Goal: Transaction & Acquisition: Download file/media

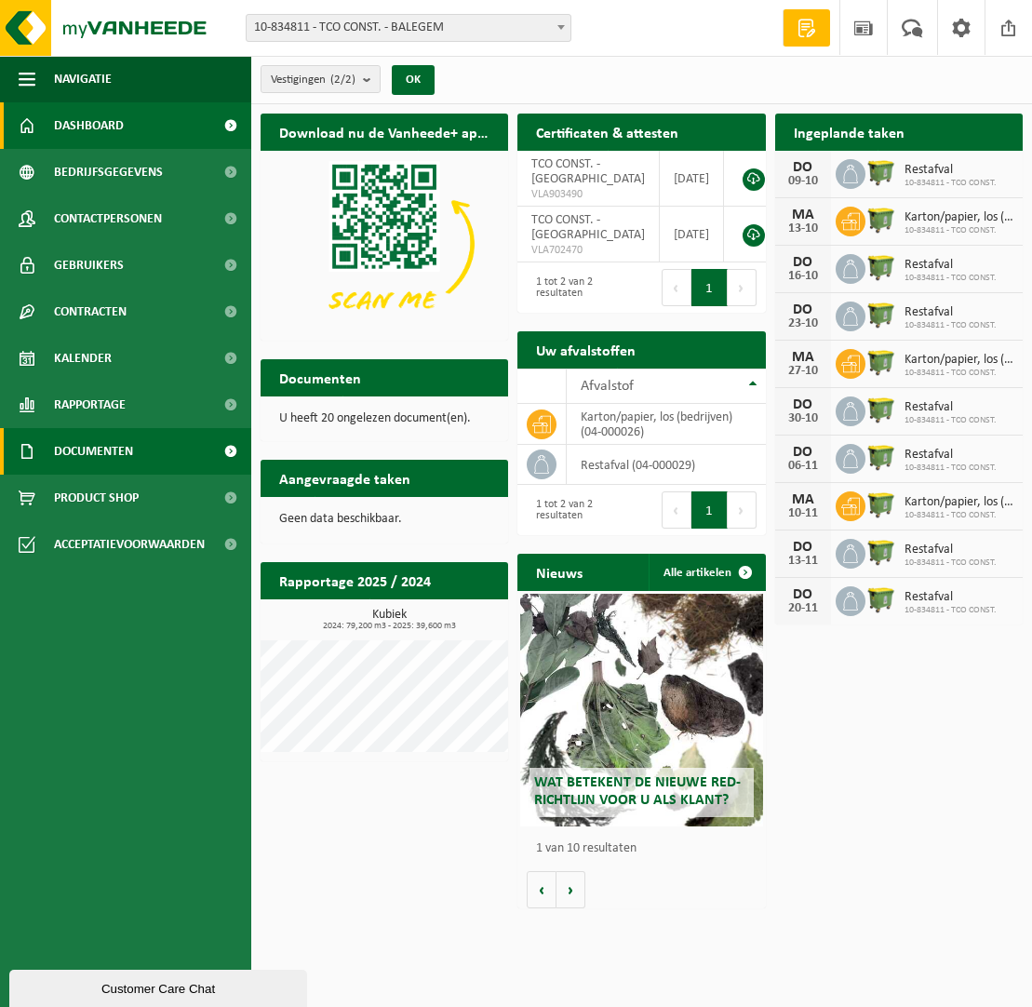
click at [114, 452] on span "Documenten" at bounding box center [93, 451] width 79 height 47
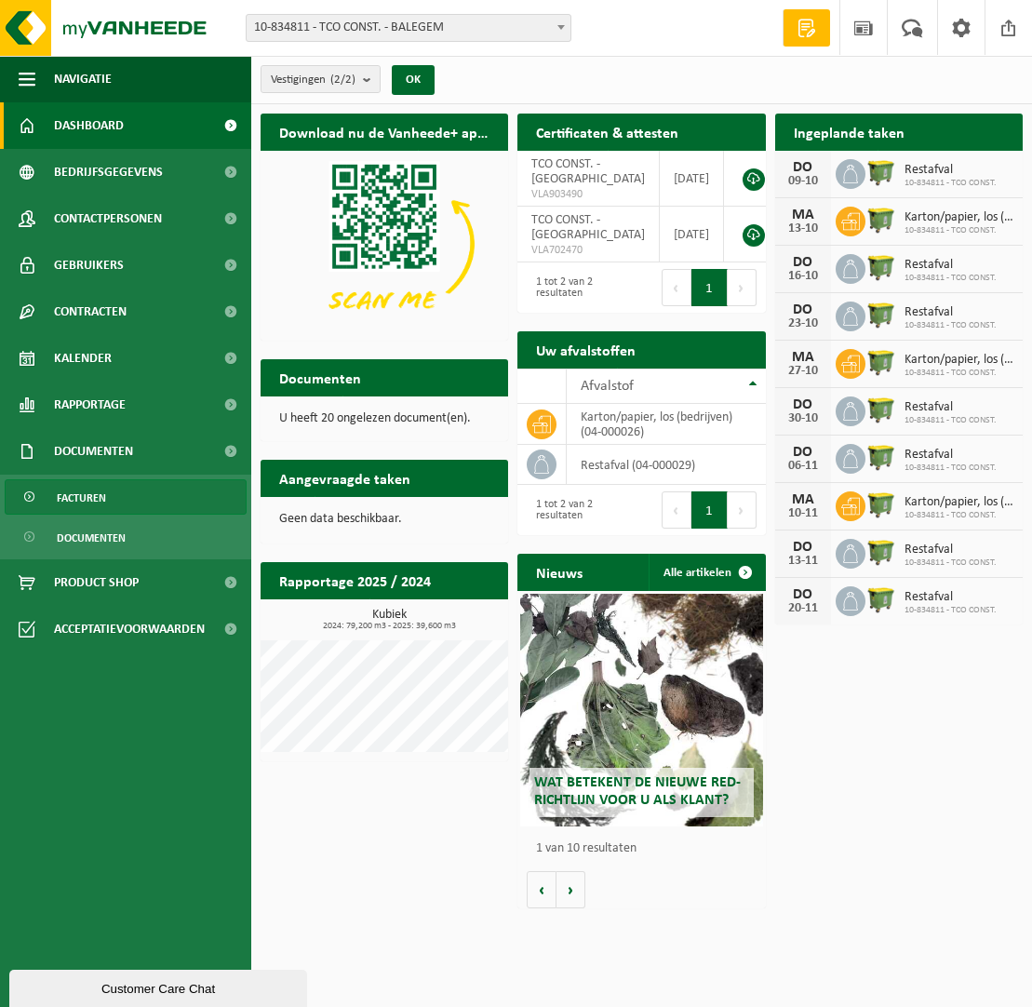
click at [97, 499] on span "Facturen" at bounding box center [81, 497] width 49 height 35
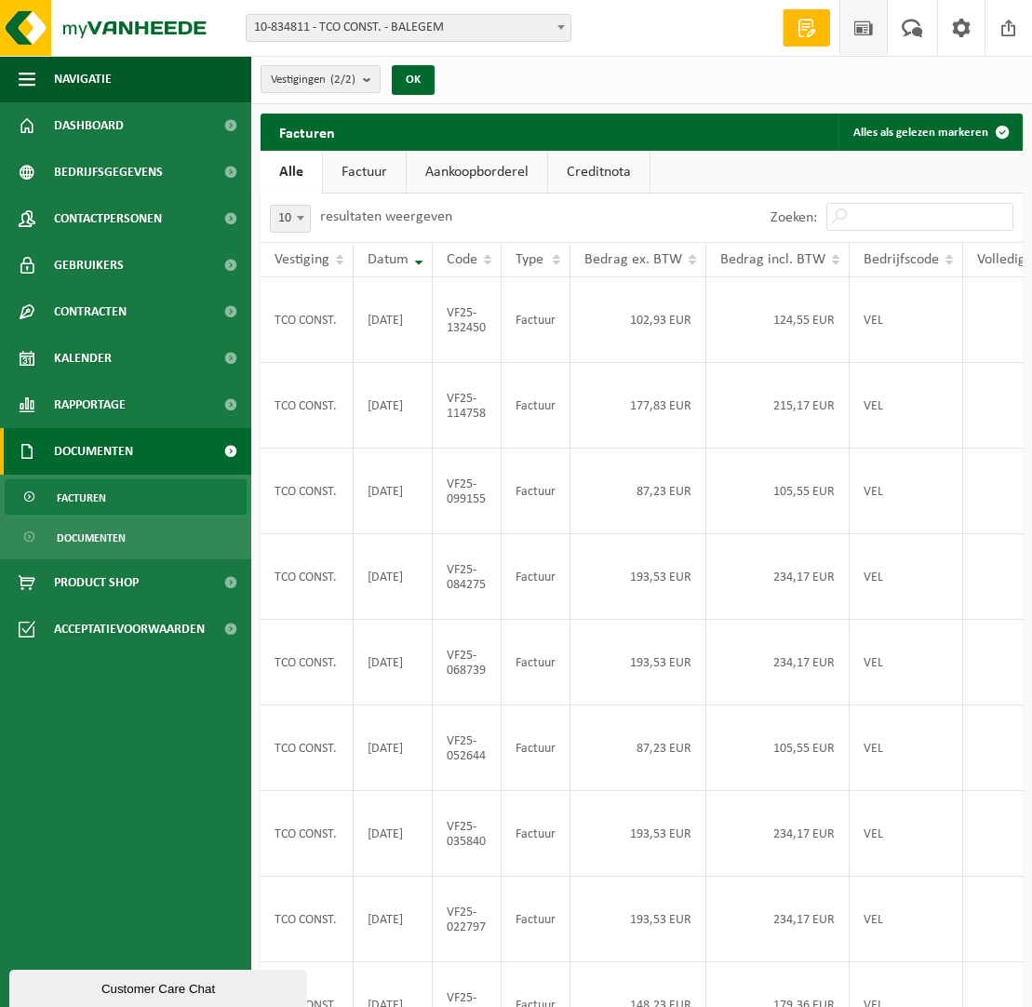
click at [883, 32] on link "Nieuws" at bounding box center [862, 27] width 47 height 55
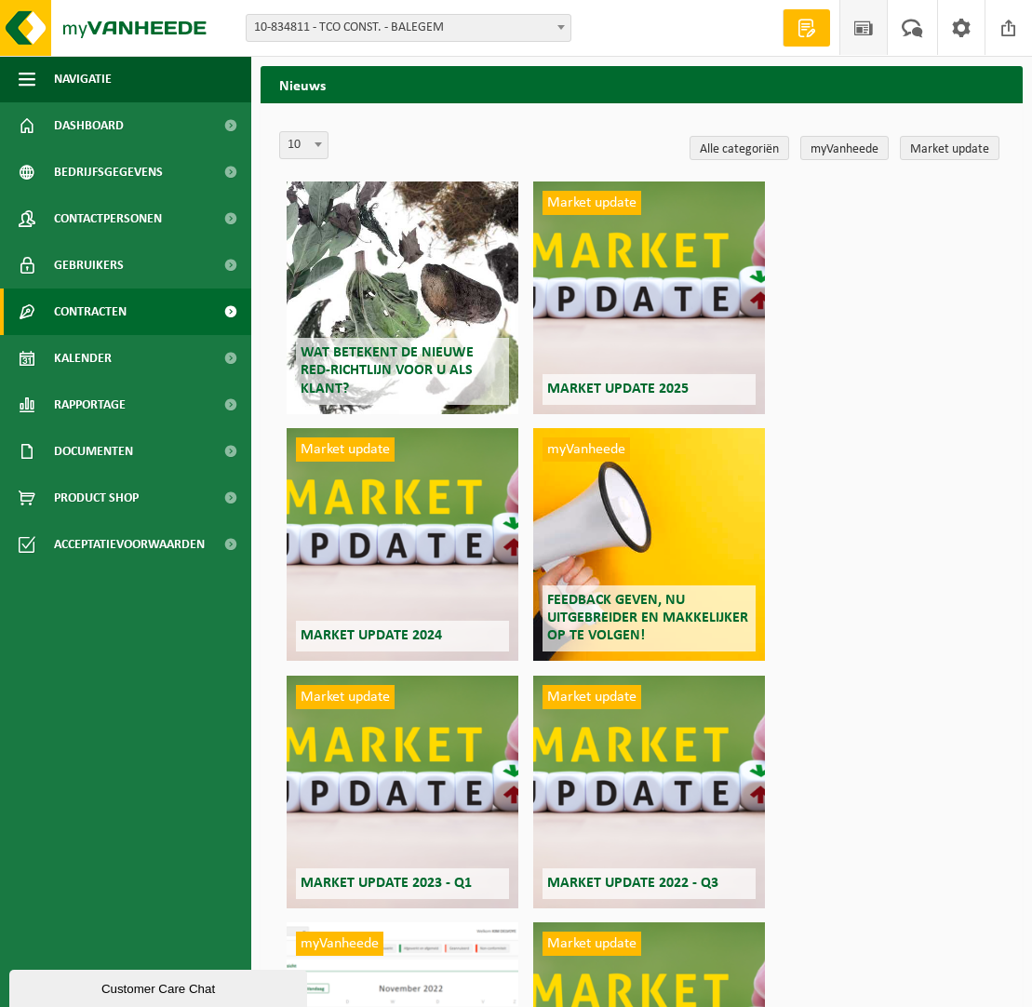
click at [195, 301] on link "Contracten" at bounding box center [125, 311] width 251 height 47
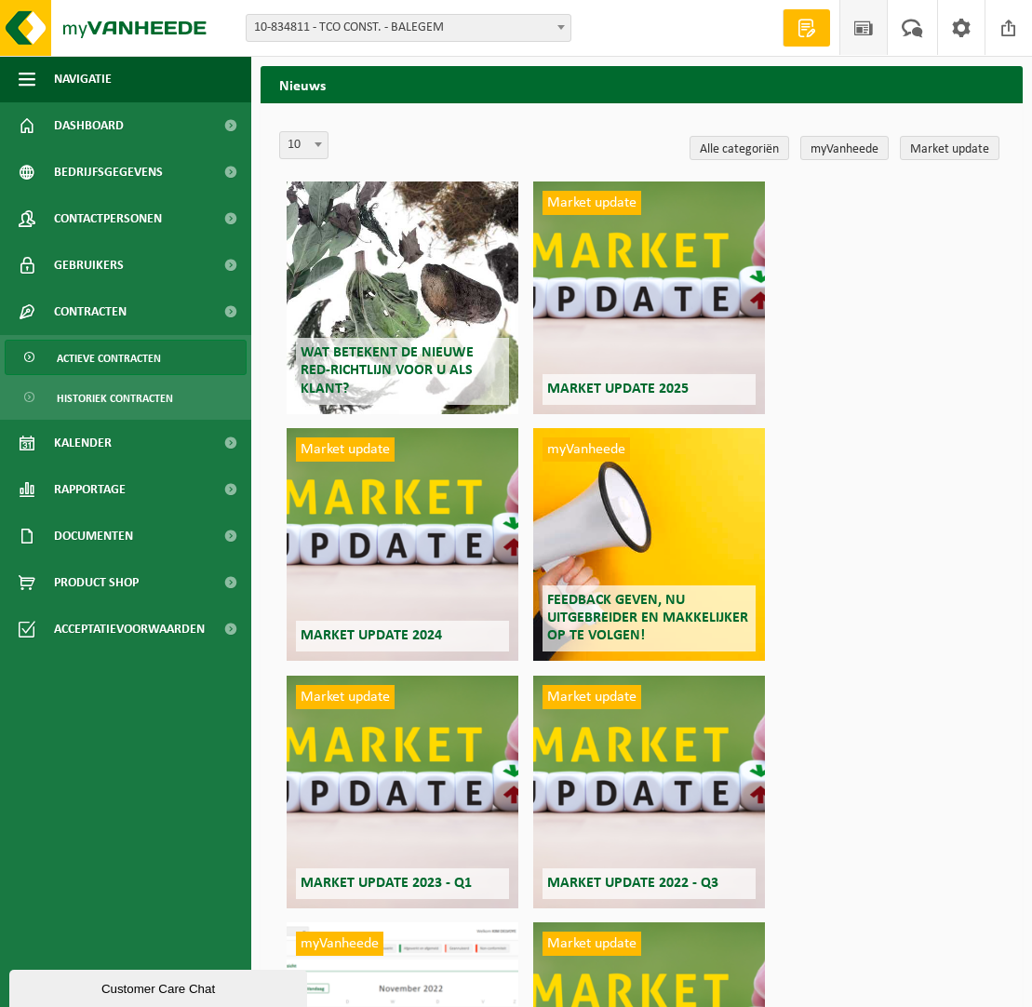
click at [118, 358] on span "Actieve contracten" at bounding box center [109, 358] width 104 height 35
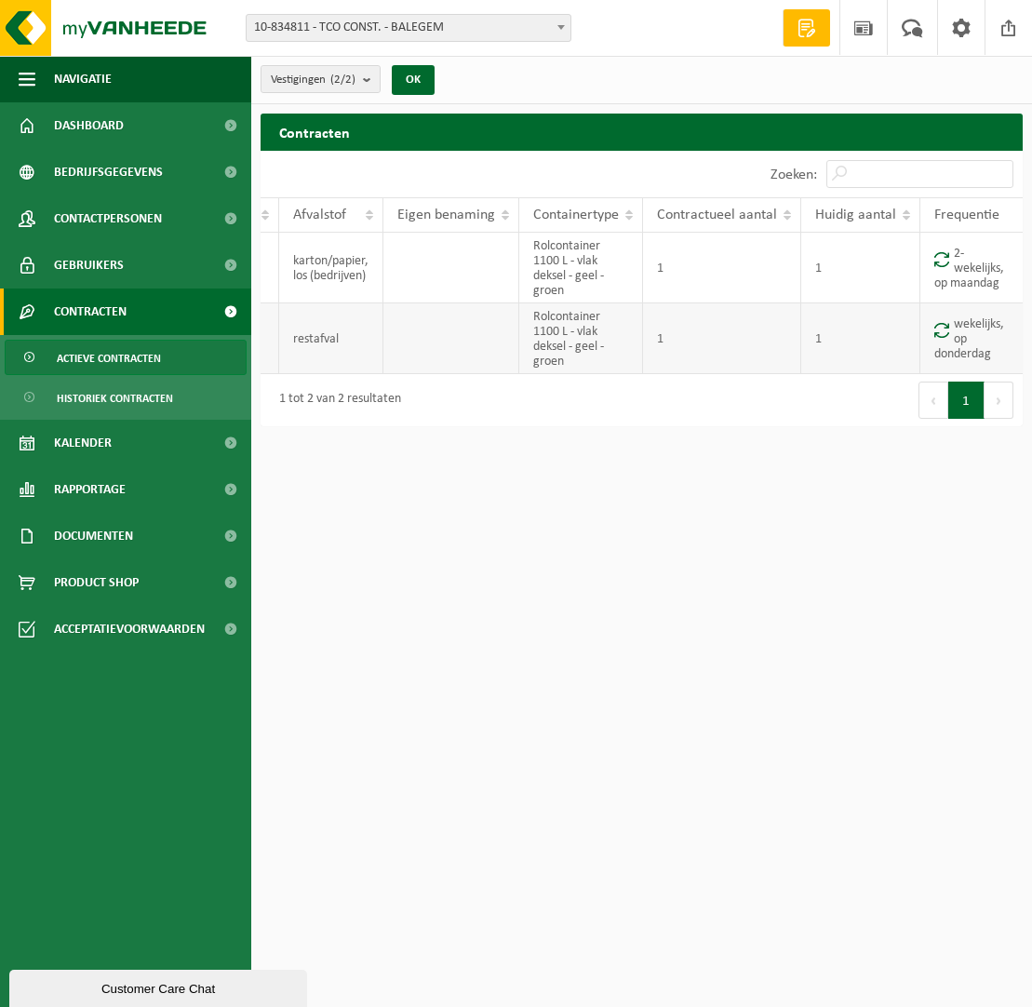
click at [497, 336] on td at bounding box center [451, 338] width 136 height 71
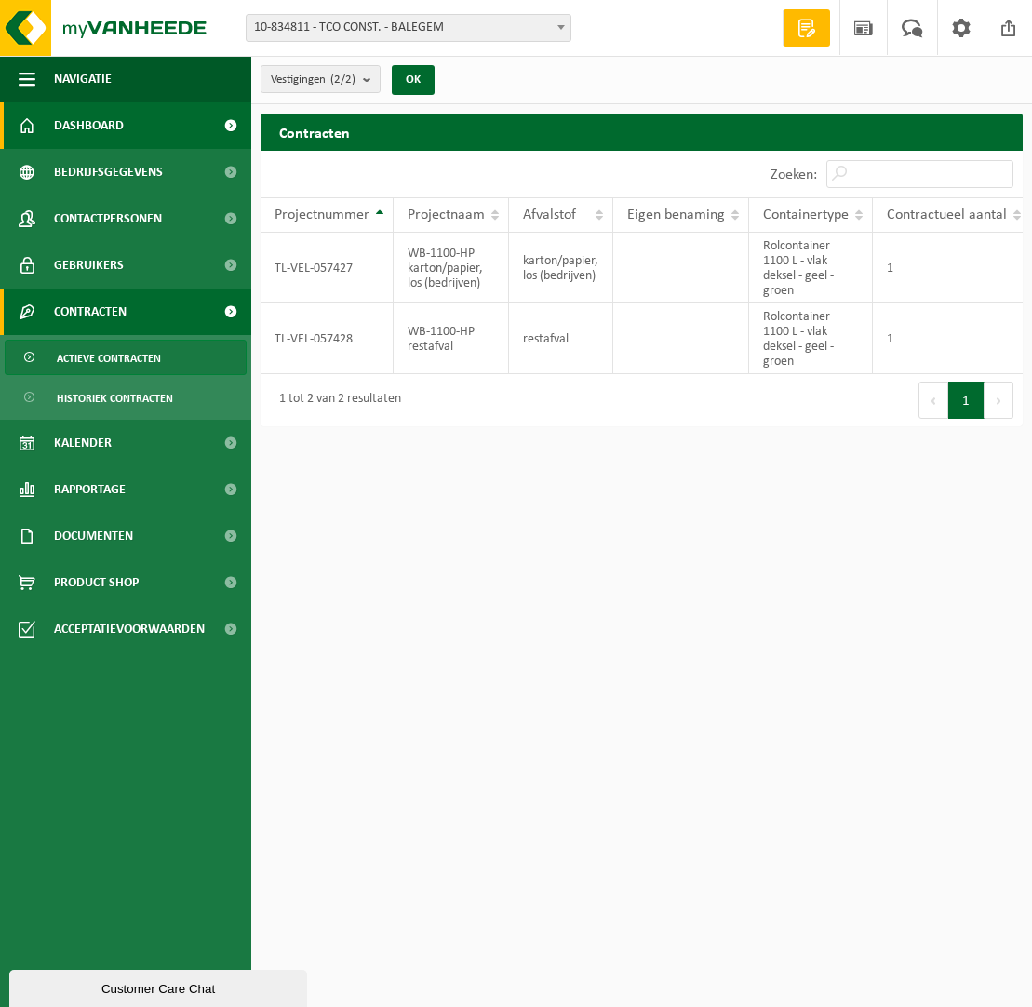
click at [102, 126] on span "Dashboard" at bounding box center [89, 125] width 70 height 47
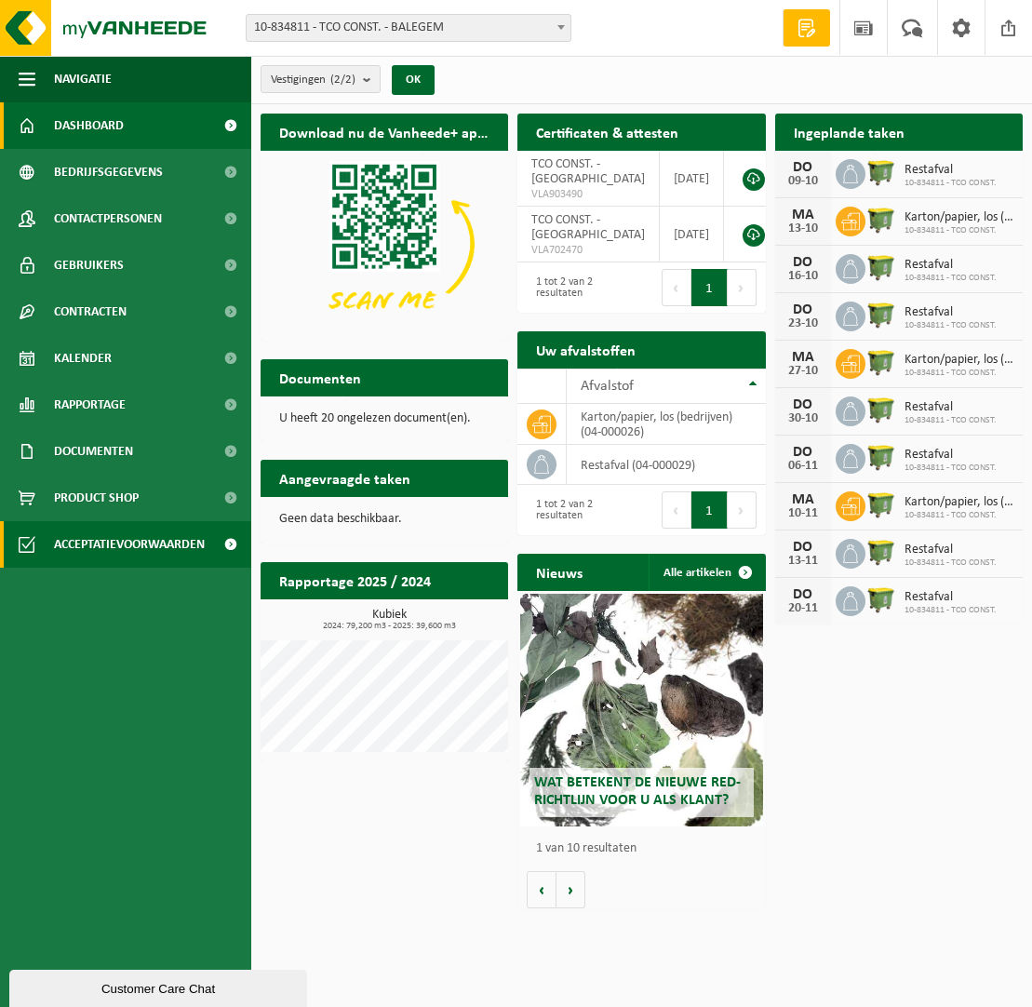
click at [203, 531] on span "Acceptatievoorwaarden" at bounding box center [129, 544] width 151 height 47
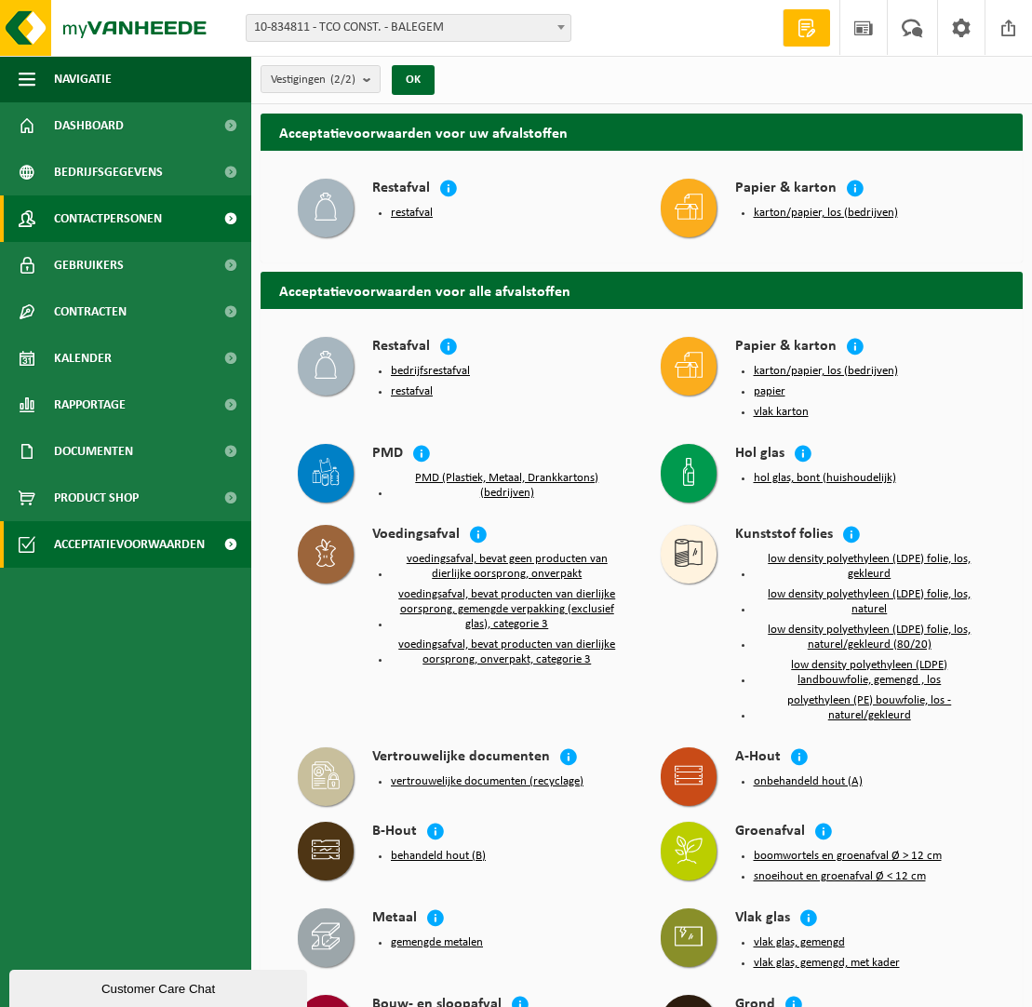
click at [167, 225] on link "Contactpersonen" at bounding box center [125, 218] width 251 height 47
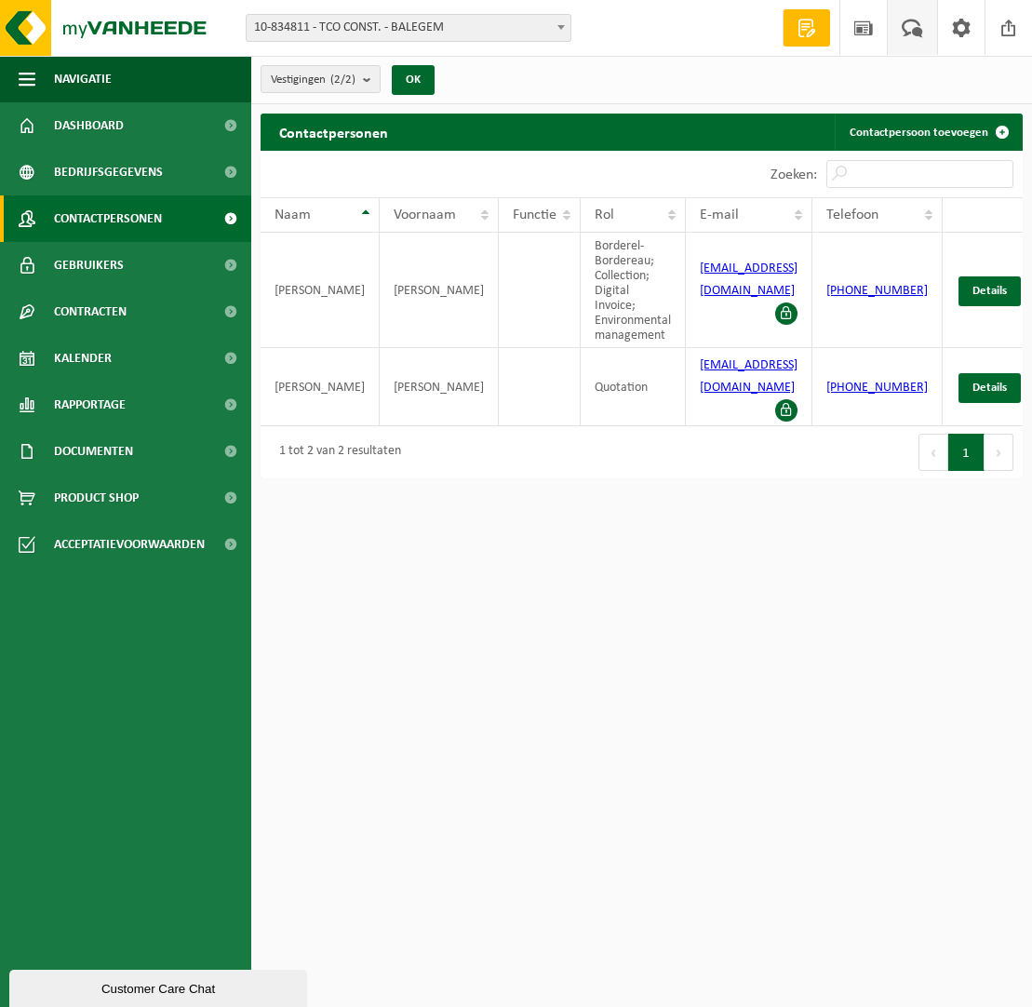
click at [917, 30] on span at bounding box center [912, 27] width 31 height 55
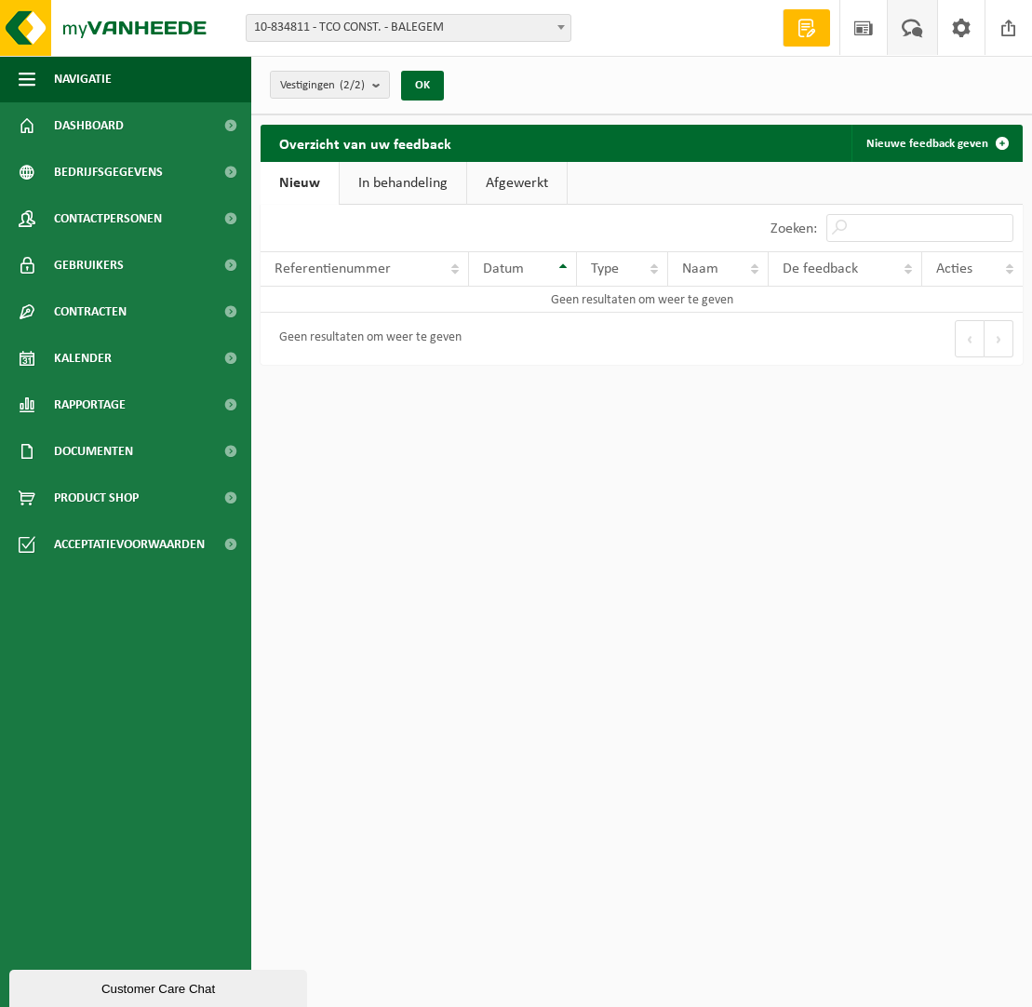
click at [429, 173] on link "In behandeling" at bounding box center [403, 183] width 127 height 43
click at [545, 170] on link "Afgewerkt" at bounding box center [520, 183] width 100 height 43
click at [325, 180] on link "Nieuw" at bounding box center [298, 183] width 75 height 43
click at [974, 30] on span at bounding box center [961, 27] width 28 height 55
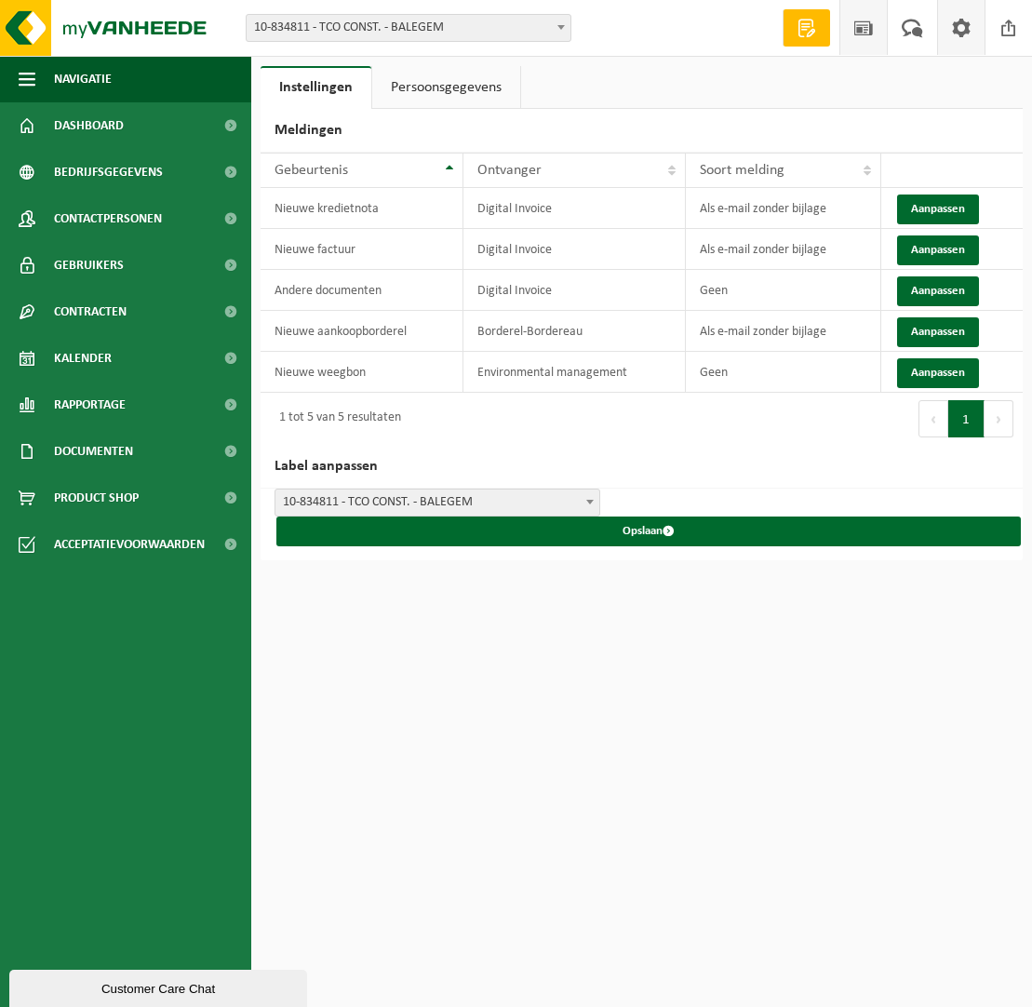
click at [864, 26] on span at bounding box center [863, 27] width 28 height 55
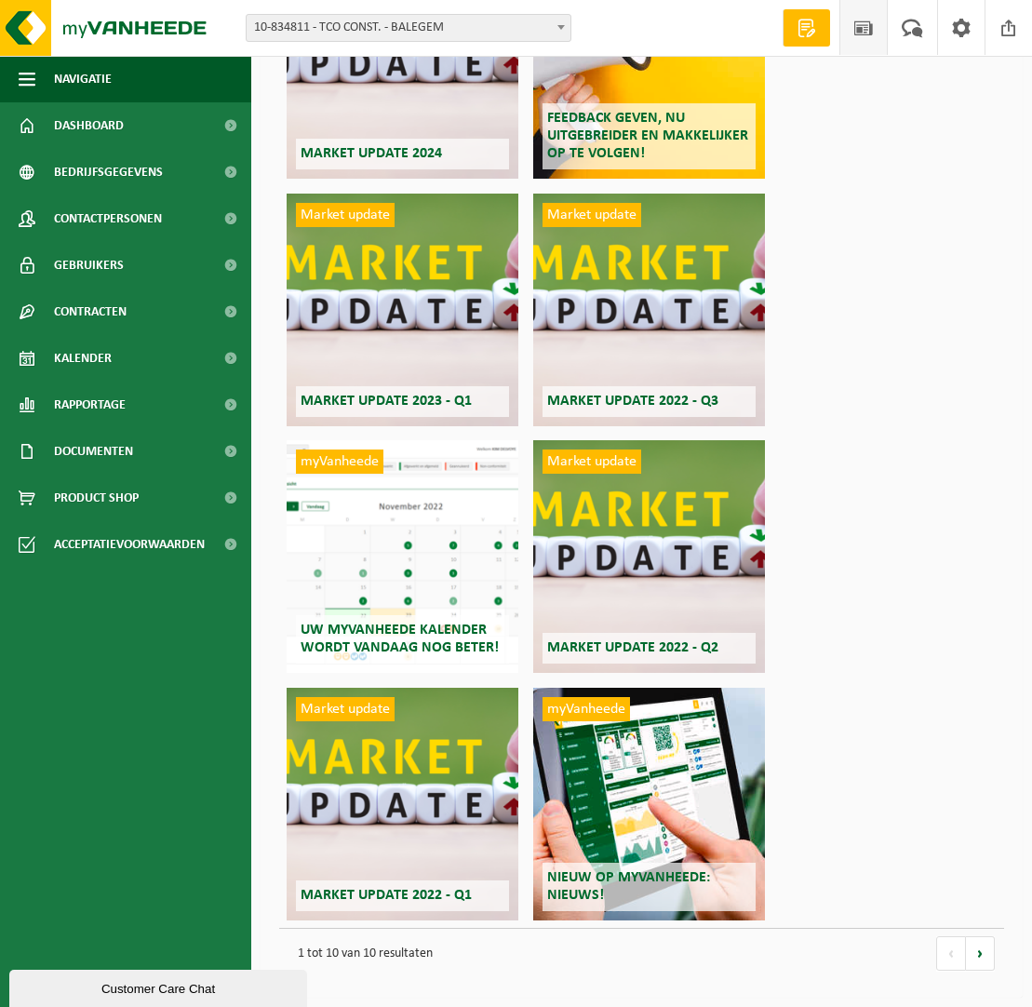
scroll to position [491, 0]
click at [665, 695] on div "myVanheede Nieuw op myVanheede: Nieuws!" at bounding box center [649, 804] width 232 height 233
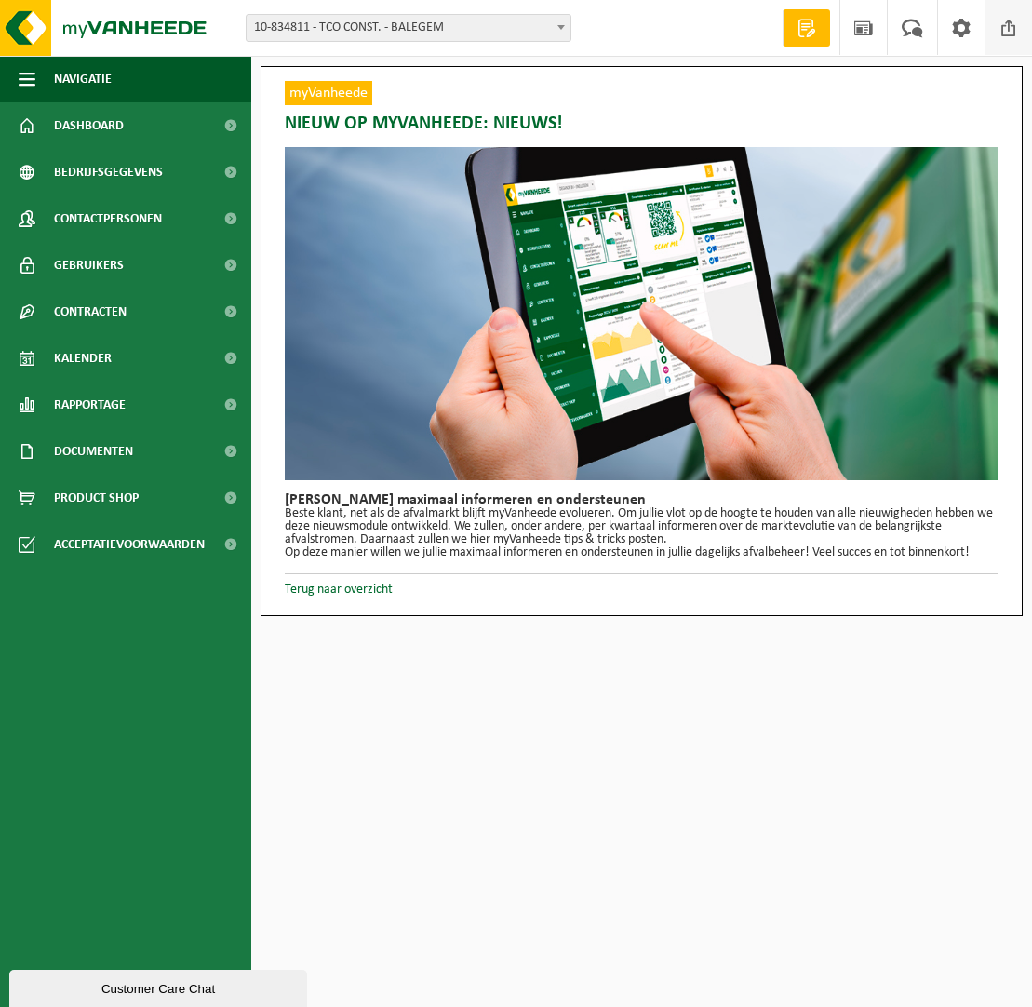
click at [1011, 29] on span at bounding box center [1009, 27] width 28 height 55
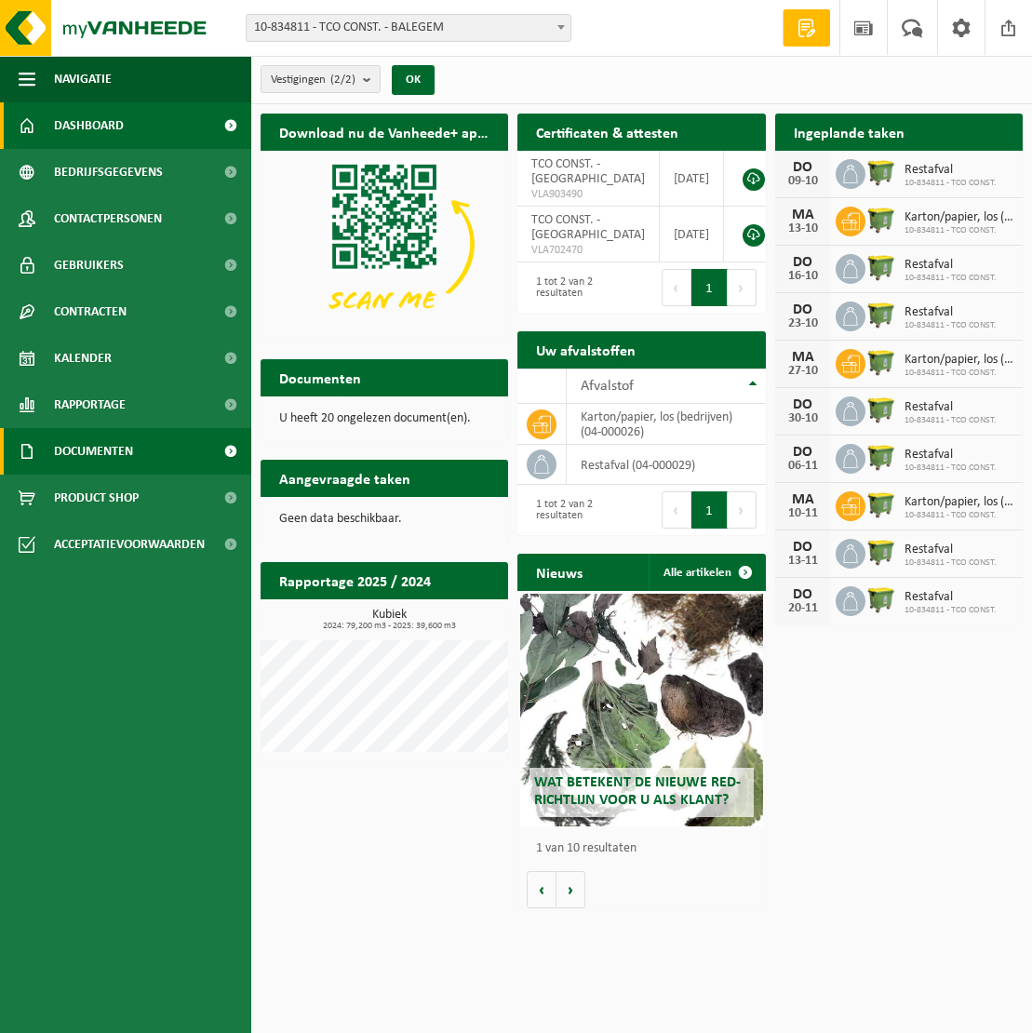
click at [123, 448] on span "Documenten" at bounding box center [93, 451] width 79 height 47
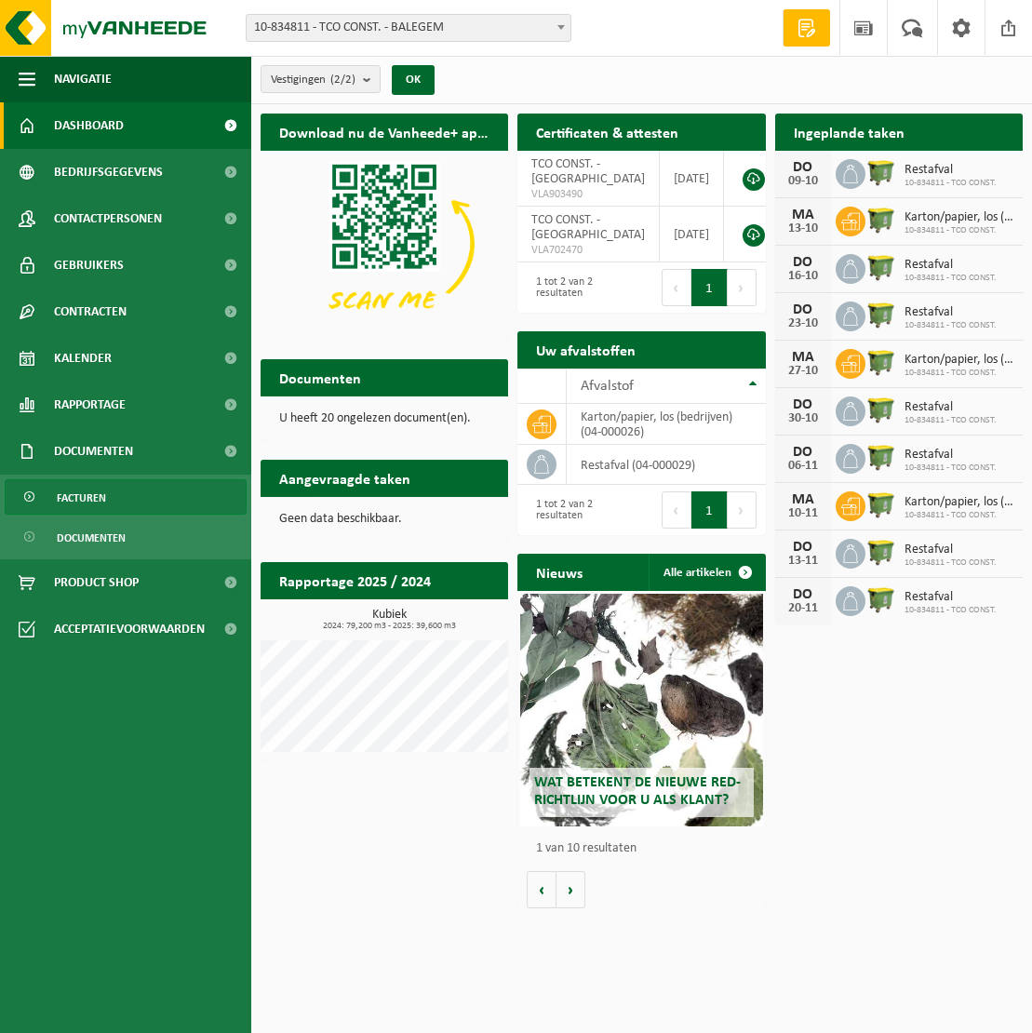
click at [96, 500] on span "Facturen" at bounding box center [81, 497] width 49 height 35
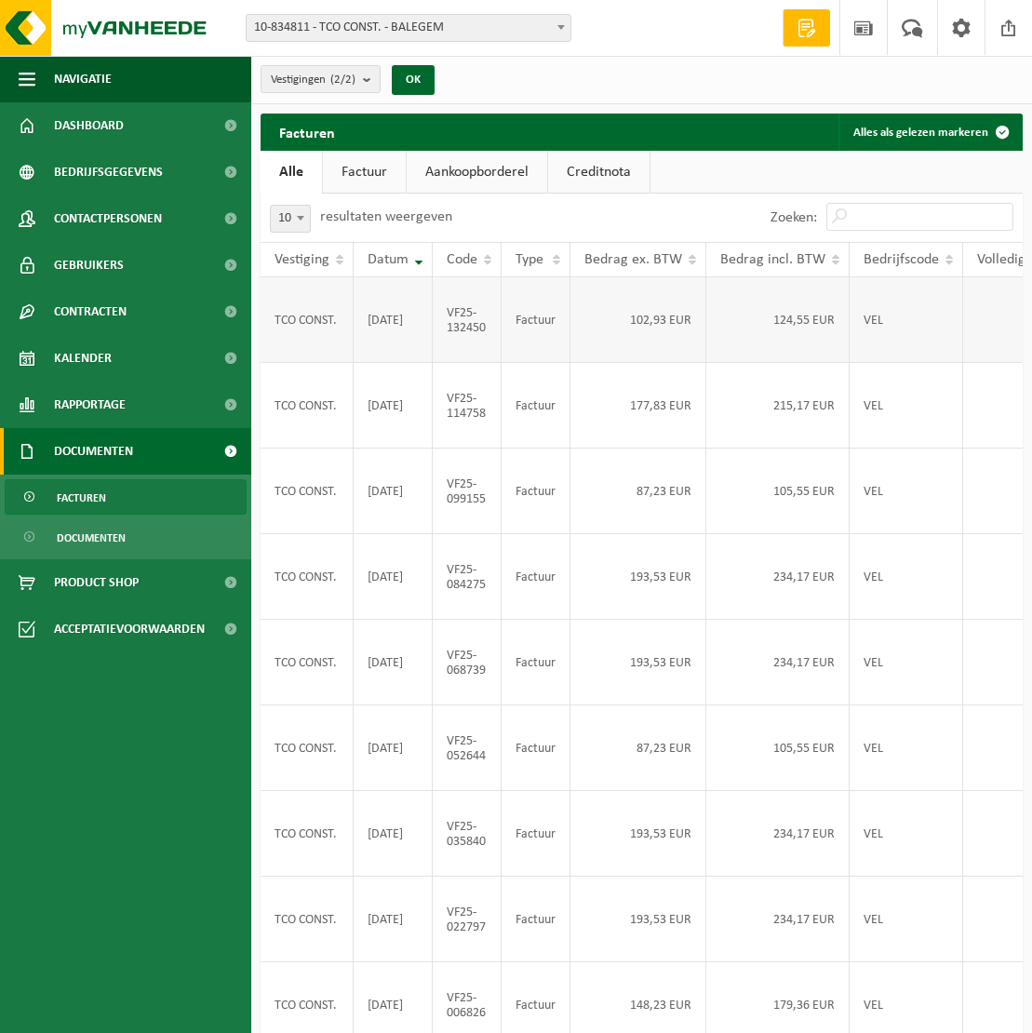
scroll to position [3, 0]
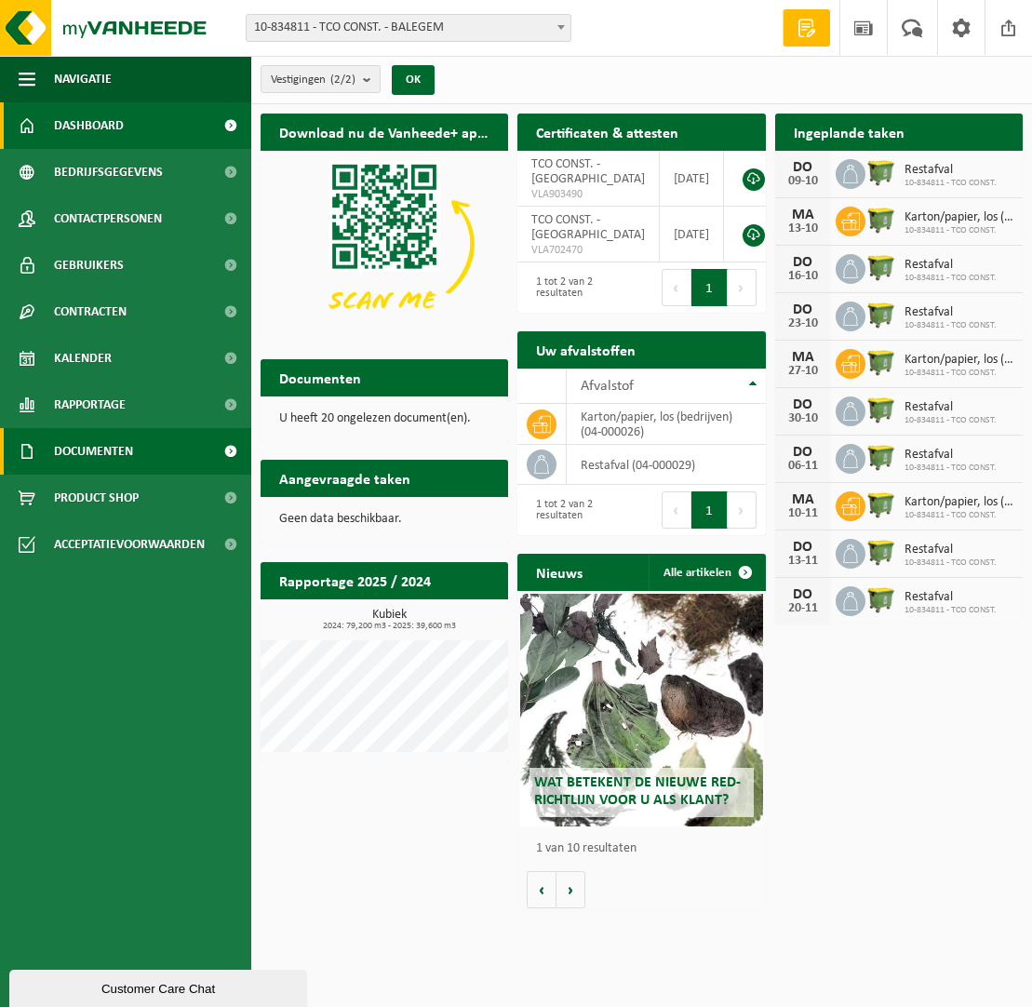
click at [137, 453] on link "Documenten" at bounding box center [125, 451] width 251 height 47
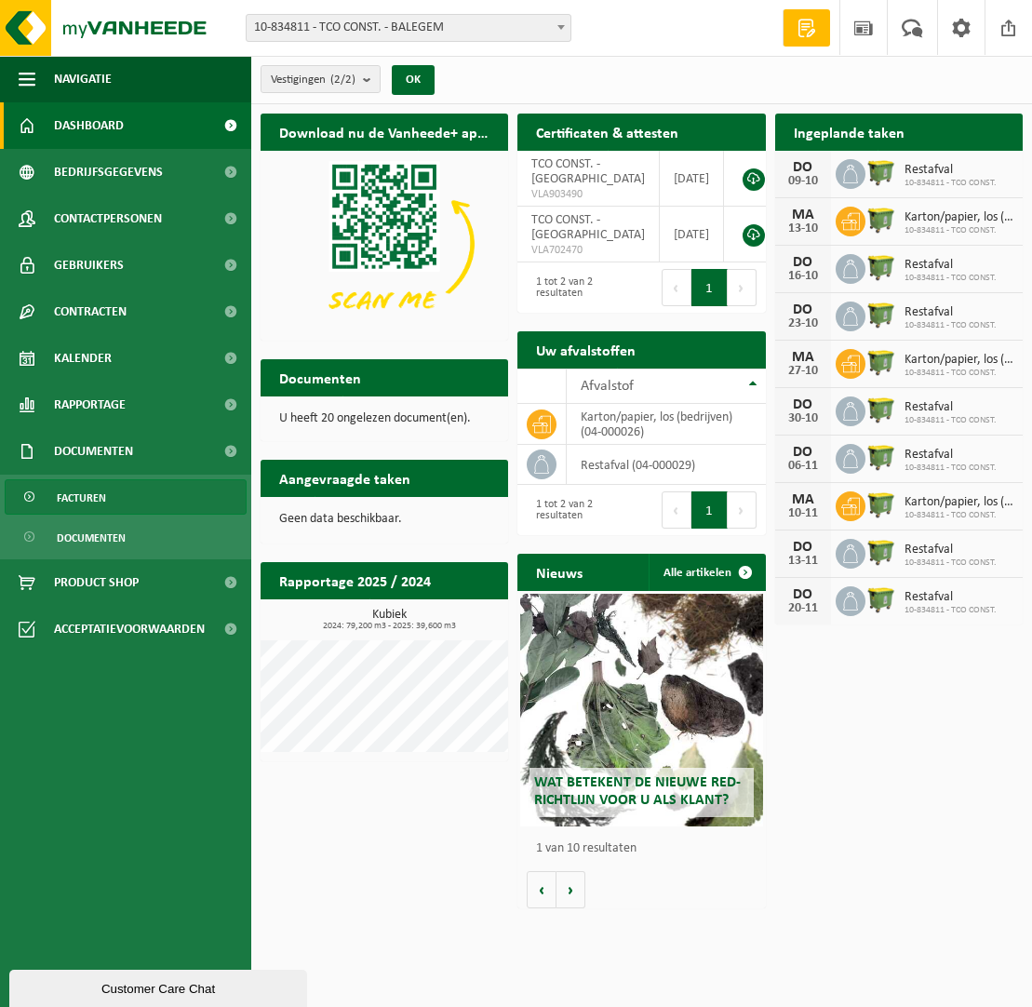
click at [127, 485] on link "Facturen" at bounding box center [126, 496] width 242 height 35
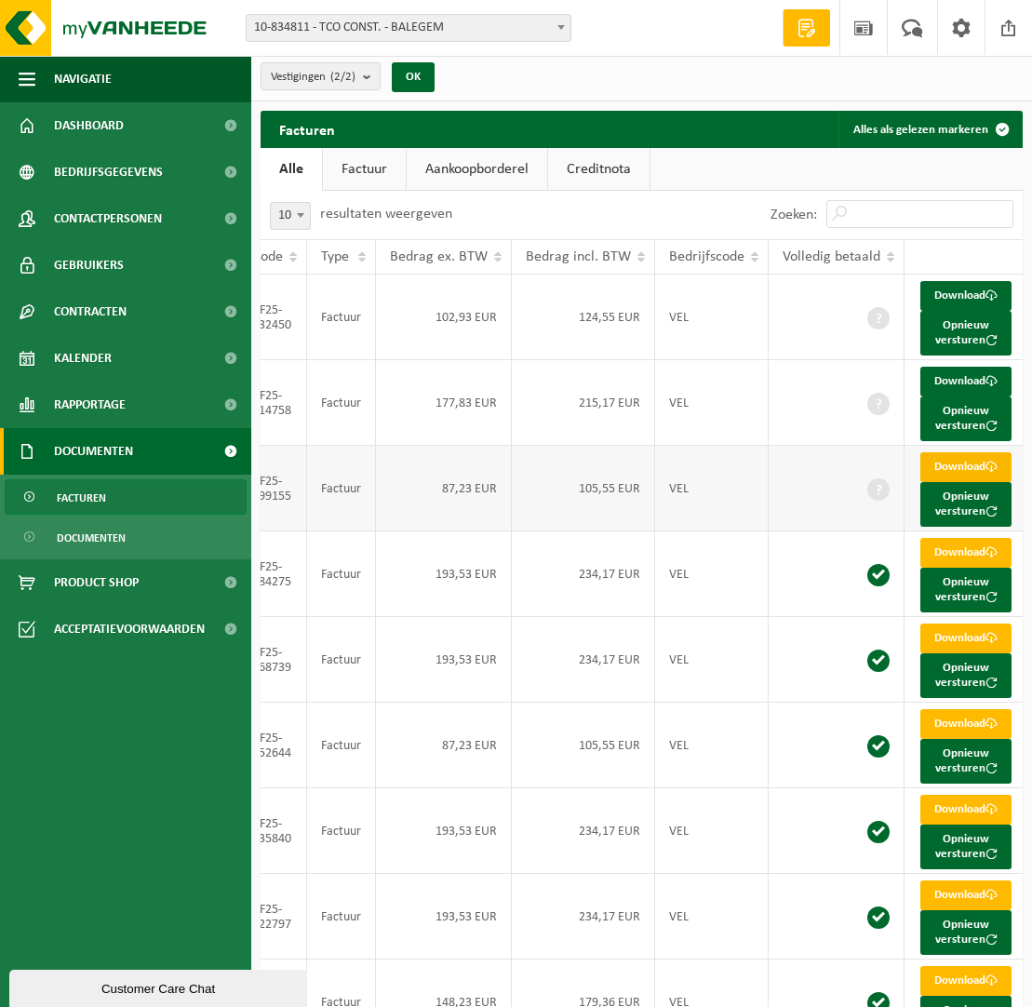
scroll to position [0, 193]
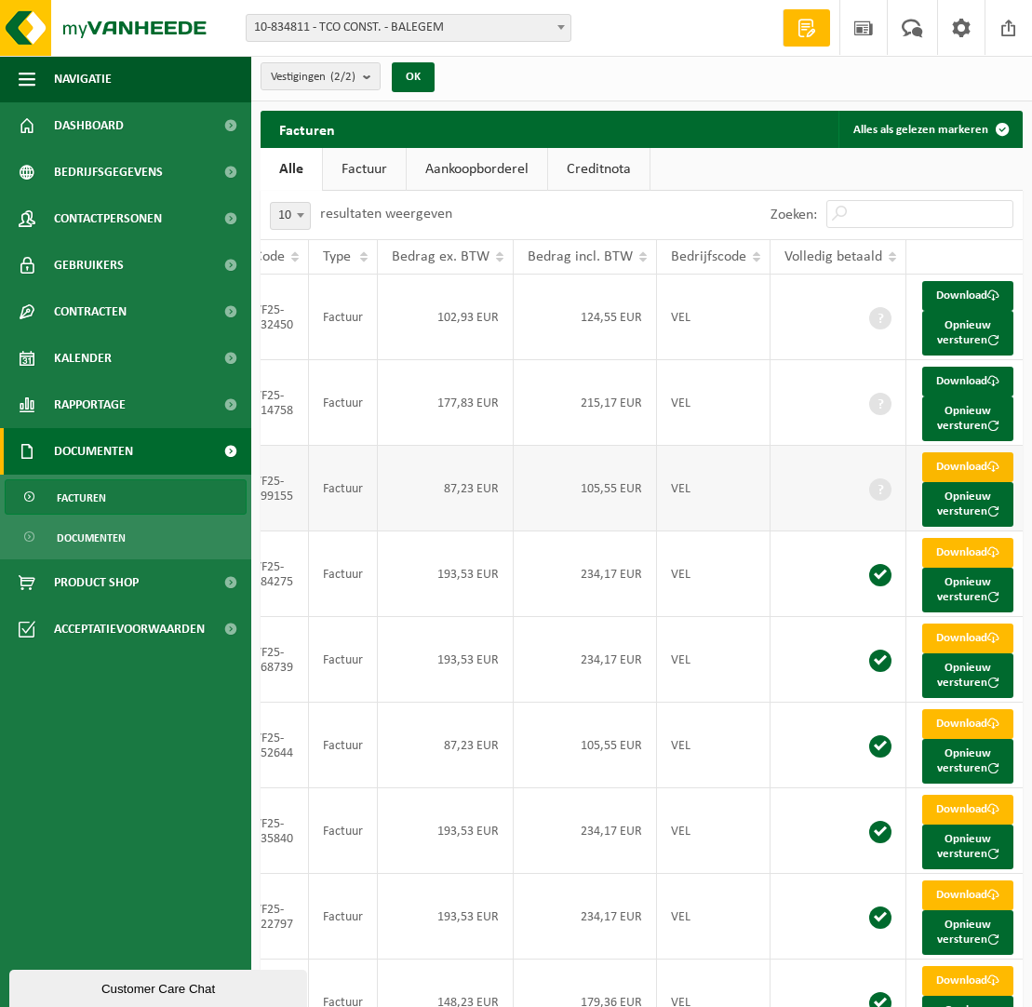
click at [987, 473] on span at bounding box center [993, 467] width 12 height 12
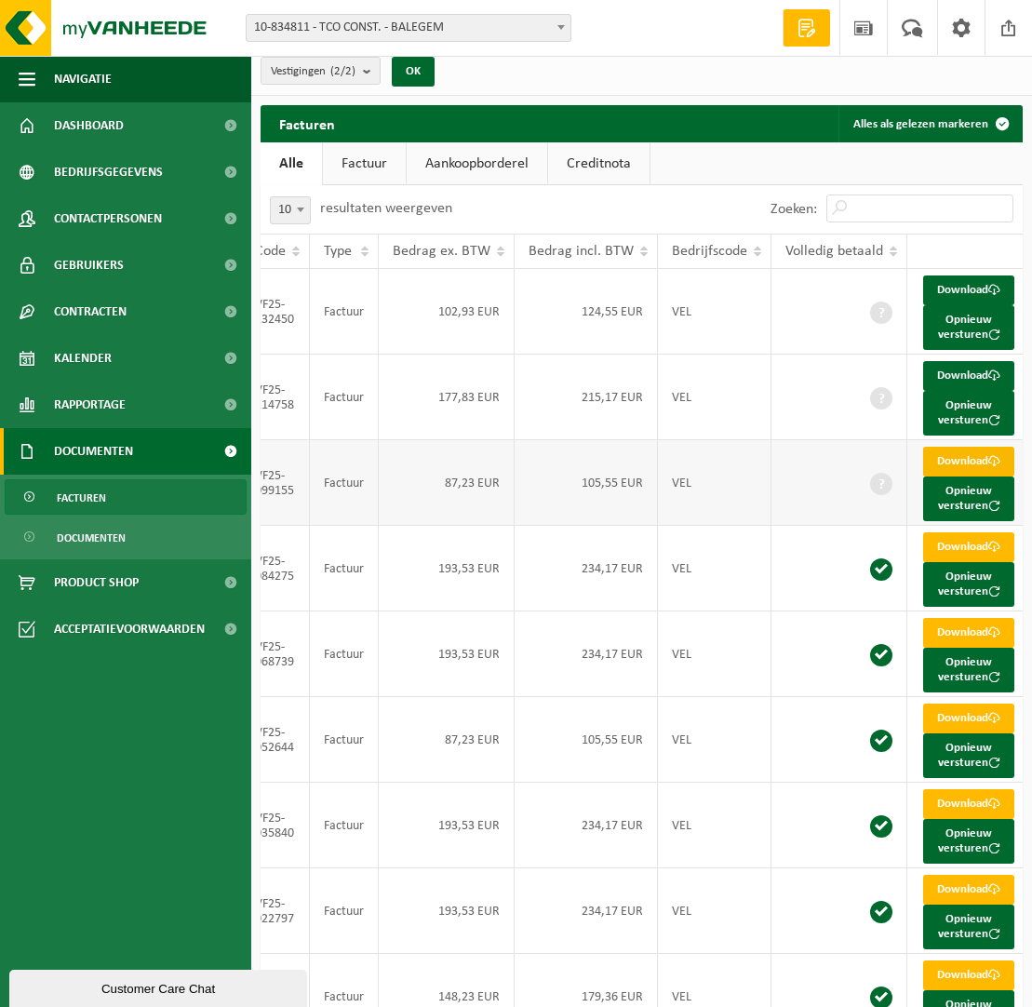
scroll to position [9, 0]
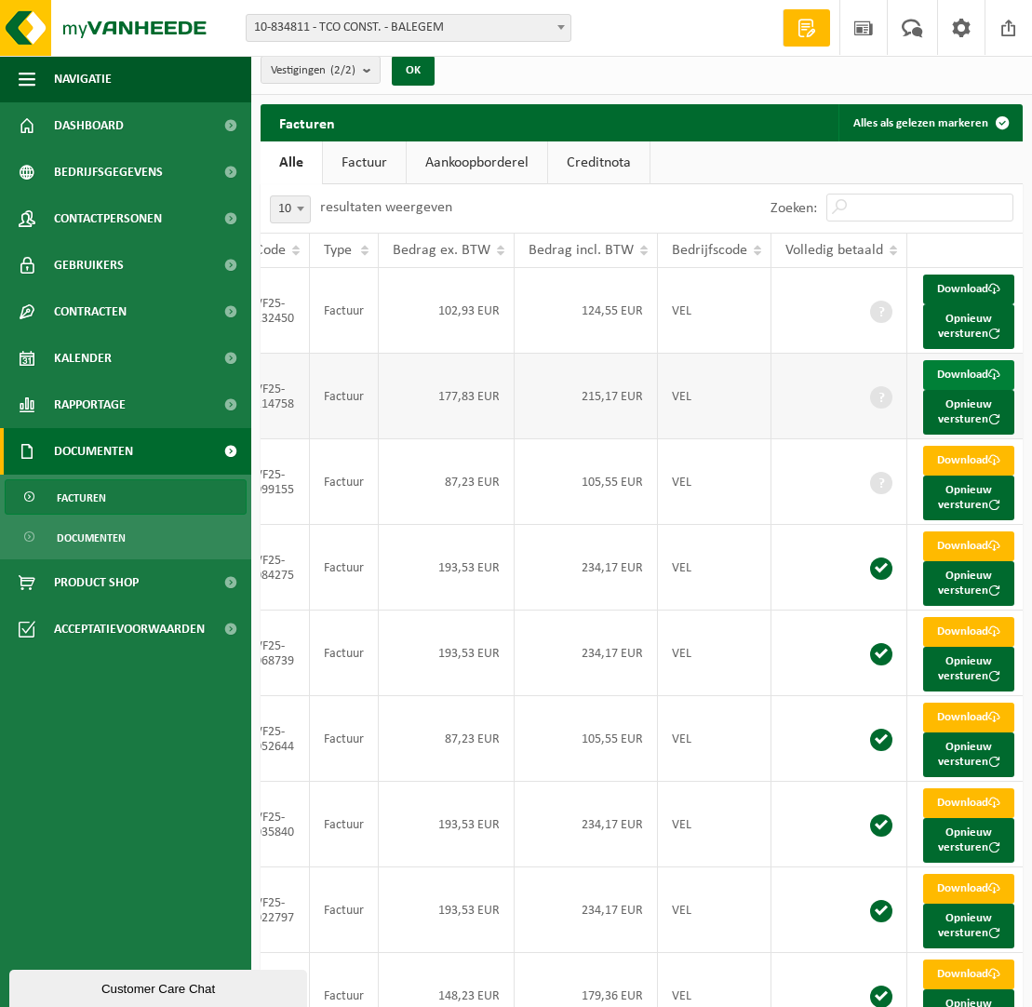
click at [966, 385] on link "Download" at bounding box center [968, 375] width 91 height 30
click at [961, 281] on link "Download" at bounding box center [968, 289] width 91 height 30
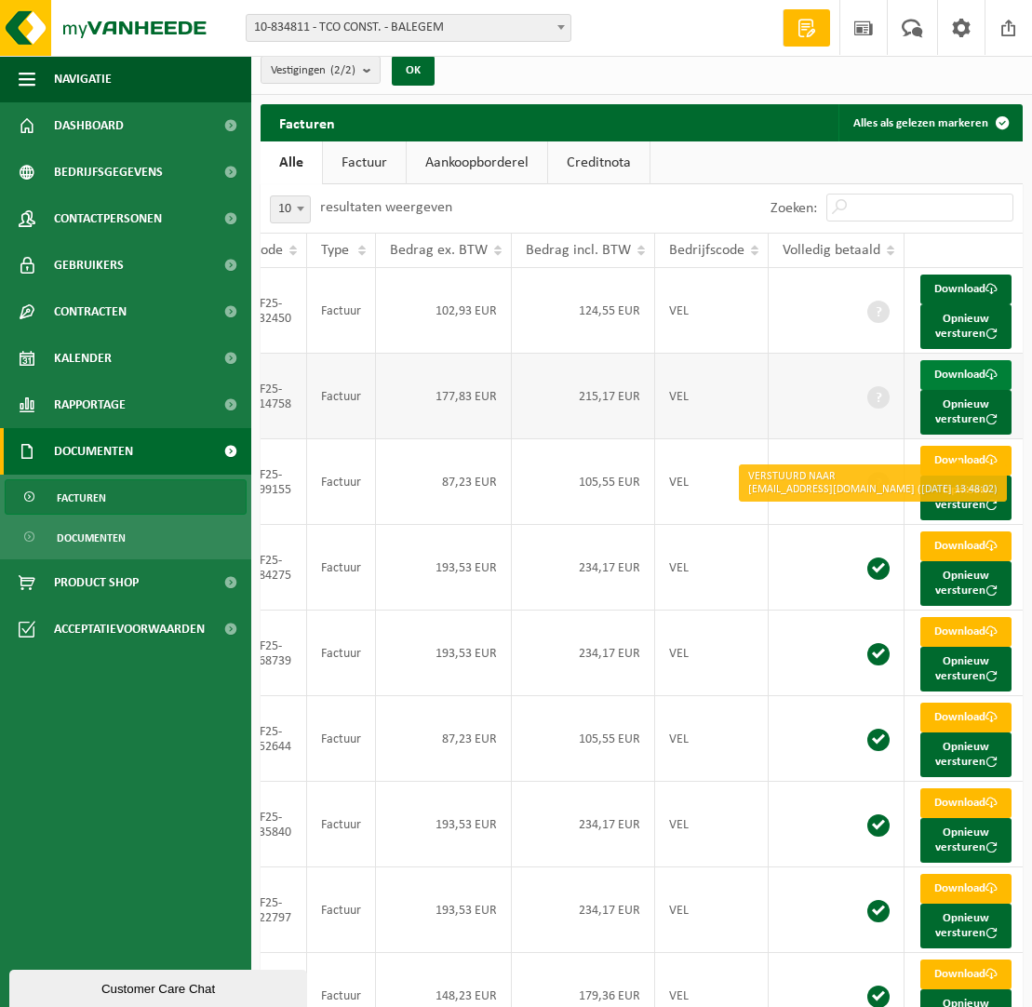
scroll to position [0, 193]
